Goal: Check status: Check status

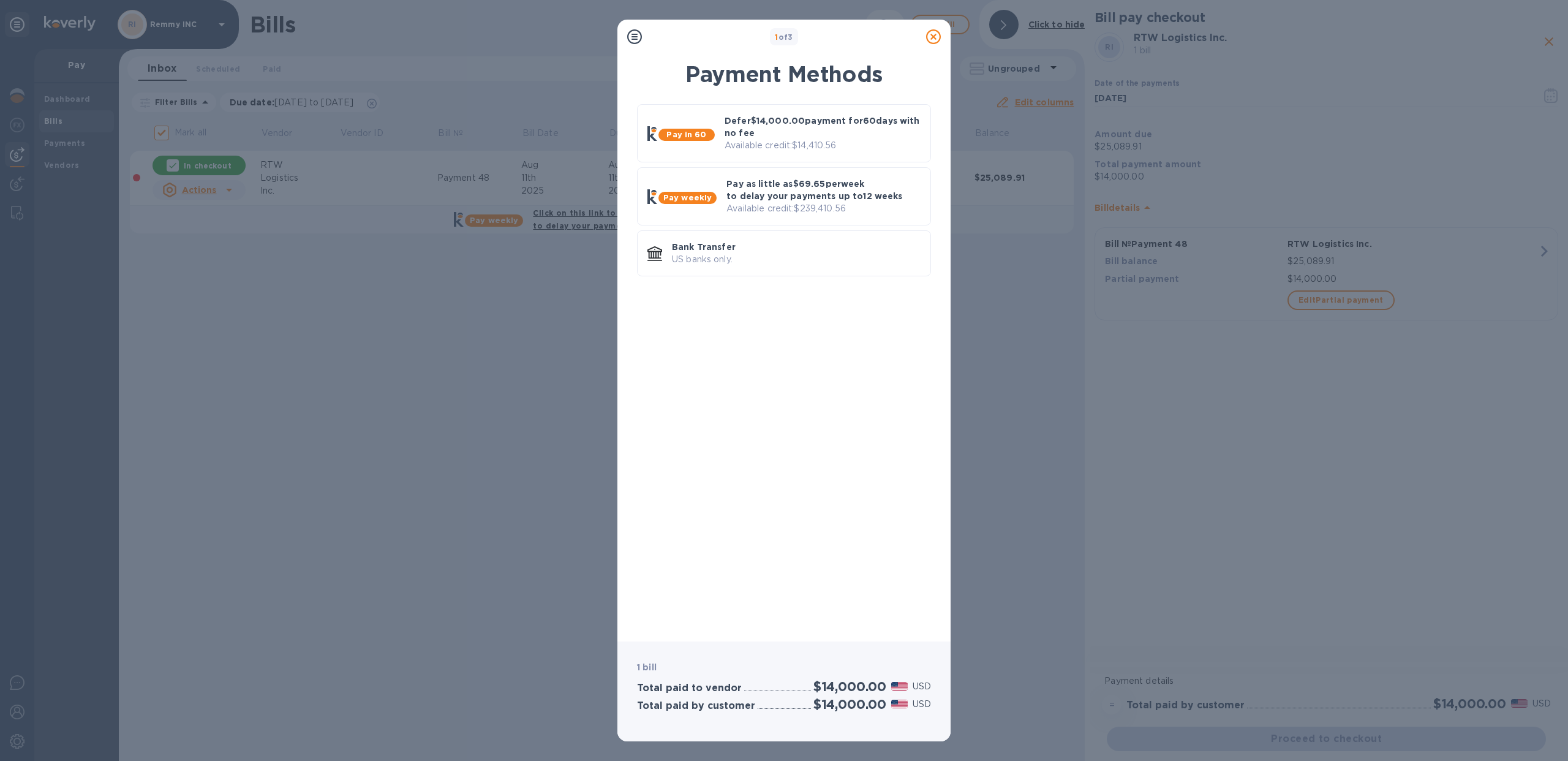
click at [939, 37] on icon at bounding box center [933, 37] width 15 height 15
type input "[DATE]"
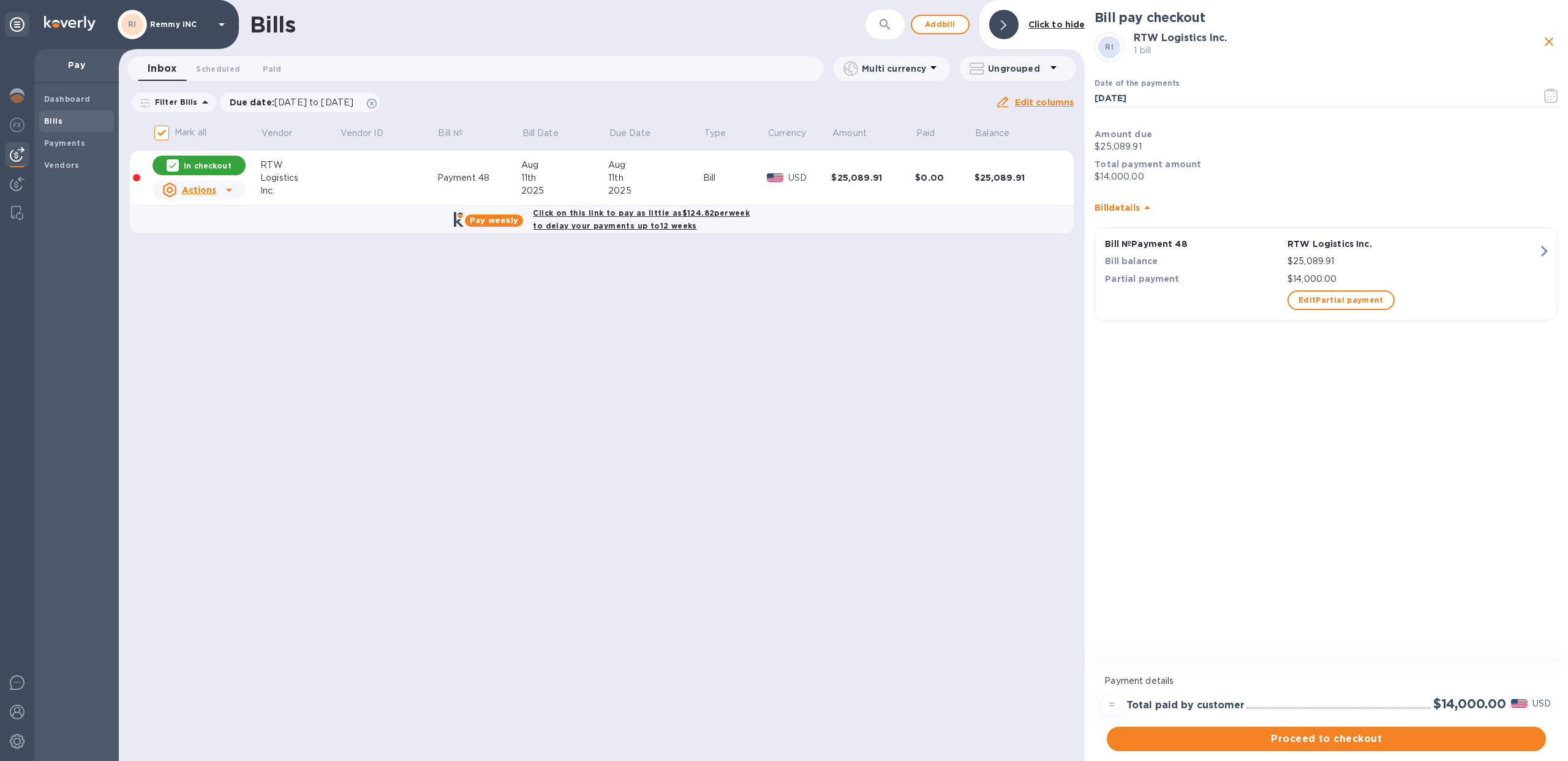
click at [156, 36] on div "RI Remmy INC" at bounding box center [173, 24] width 112 height 29
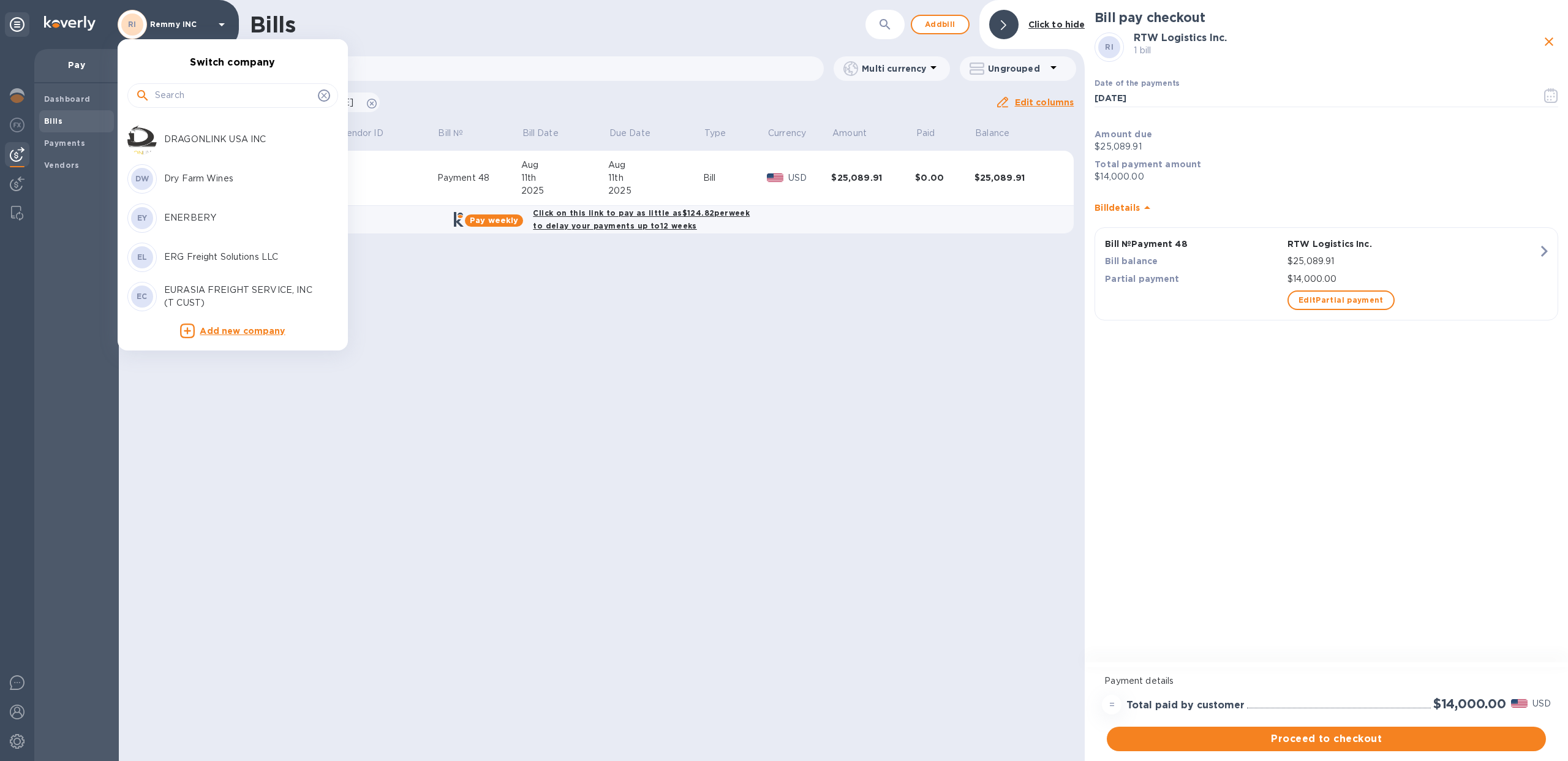
scroll to position [937, 0]
click at [220, 95] on input "text" at bounding box center [234, 96] width 158 height 19
type input "k"
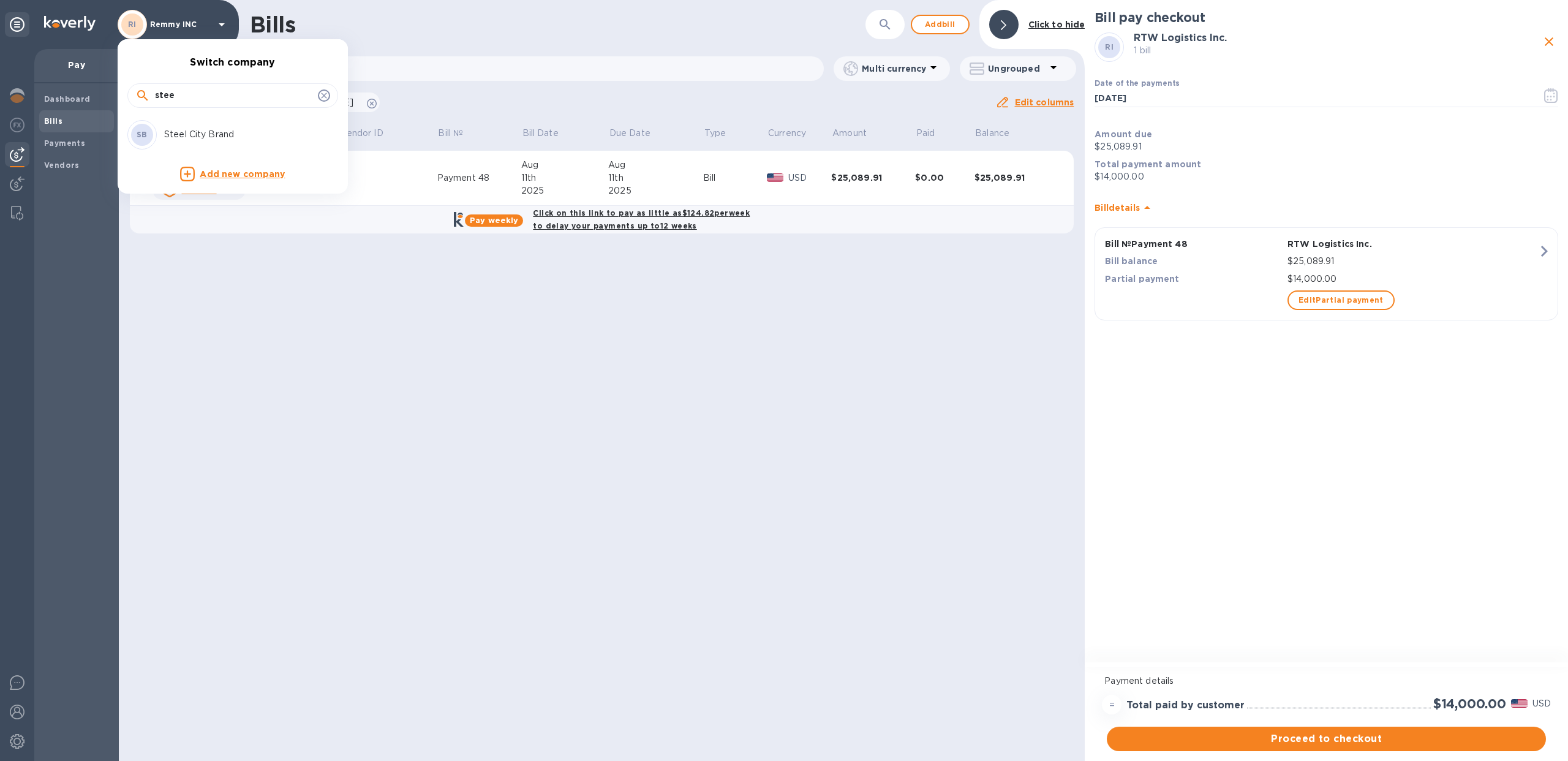
scroll to position [0, 0]
type input "steel"
click at [198, 131] on p "Steel City Brand" at bounding box center [241, 135] width 154 height 13
checkbox input "false"
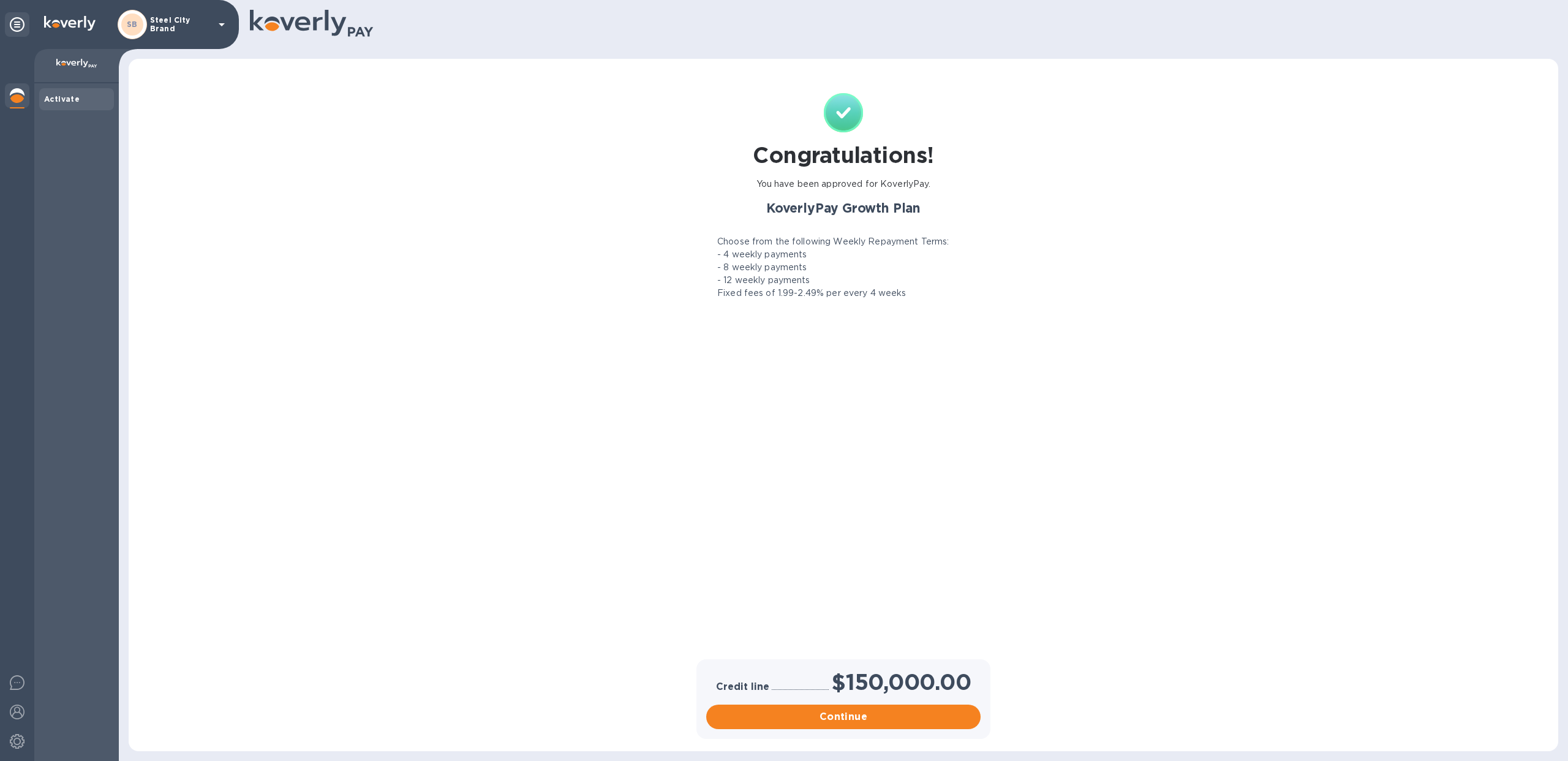
click at [767, 264] on p "- 8 weekly payments" at bounding box center [762, 268] width 90 height 13
click at [734, 268] on p "- 8 weekly payments" at bounding box center [762, 268] width 90 height 13
click at [161, 24] on p "Steel City Brand" at bounding box center [180, 24] width 61 height 17
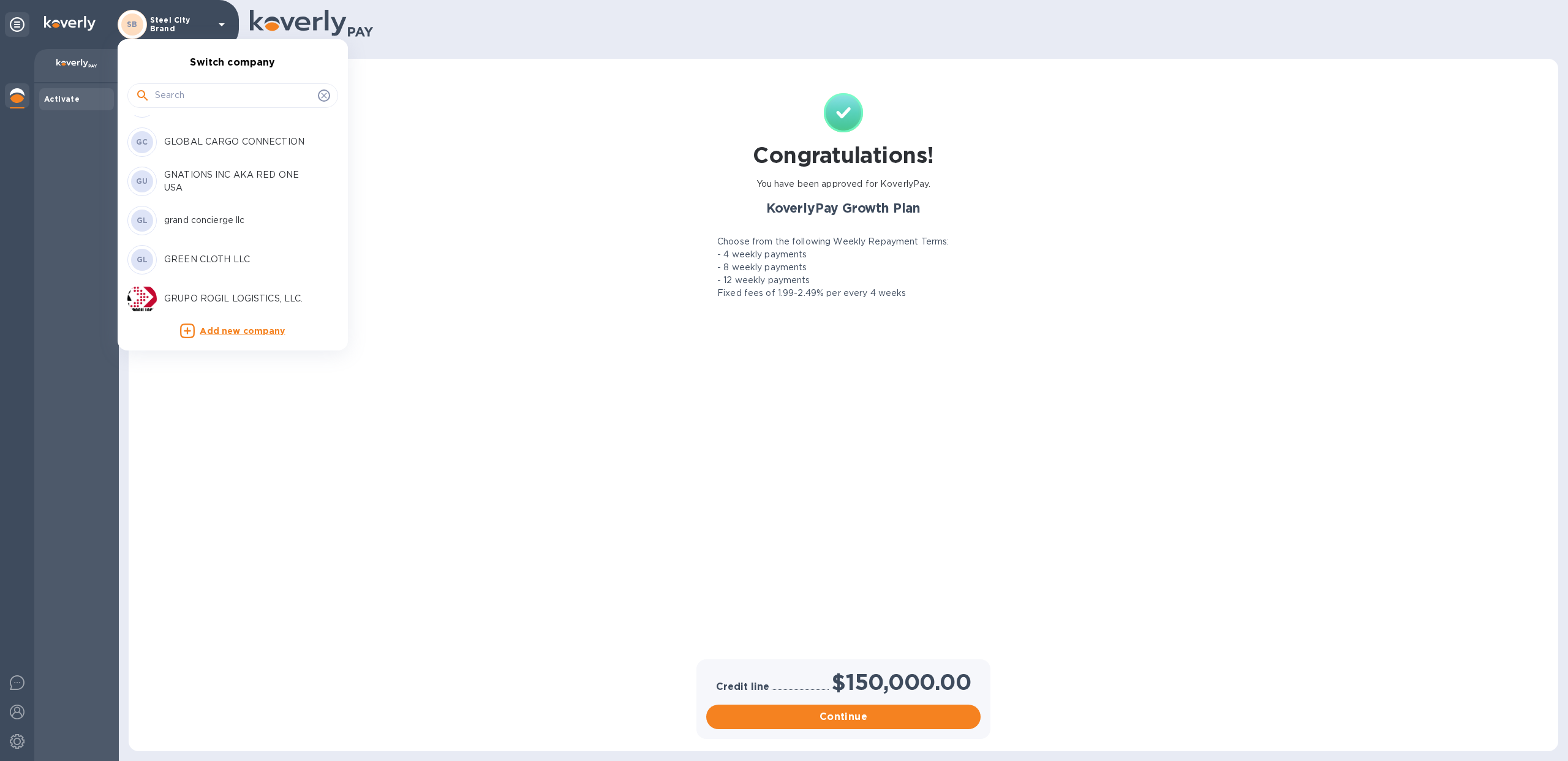
scroll to position [1807, 0]
click at [415, 173] on div at bounding box center [784, 380] width 1568 height 761
